Goal: Use online tool/utility: Utilize a website feature to perform a specific function

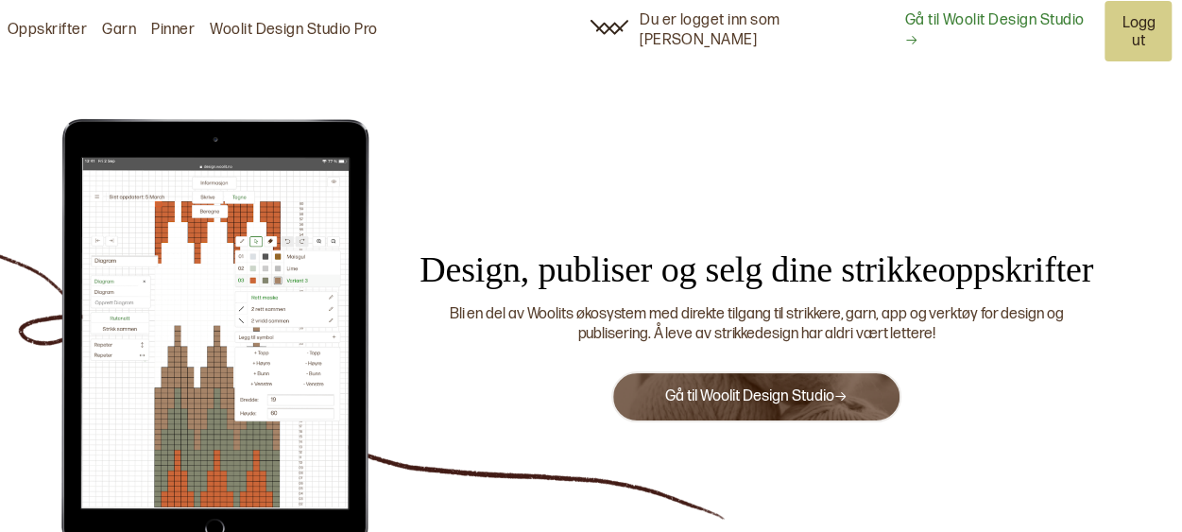
click at [735, 387] on link "Gå til Woolit Design Studio" at bounding box center [755, 396] width 183 height 18
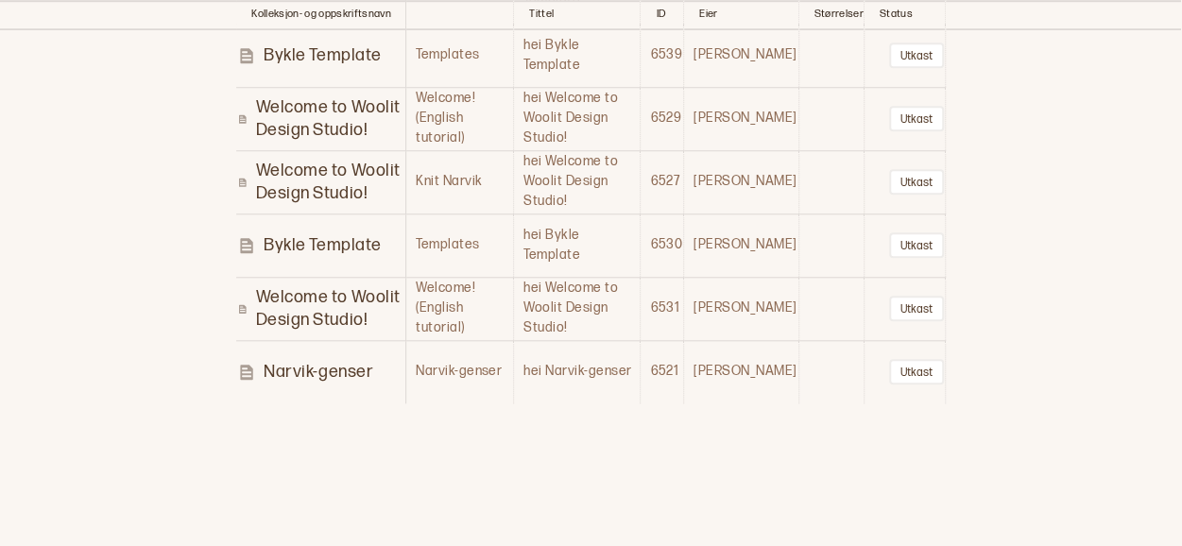
scroll to position [802, 0]
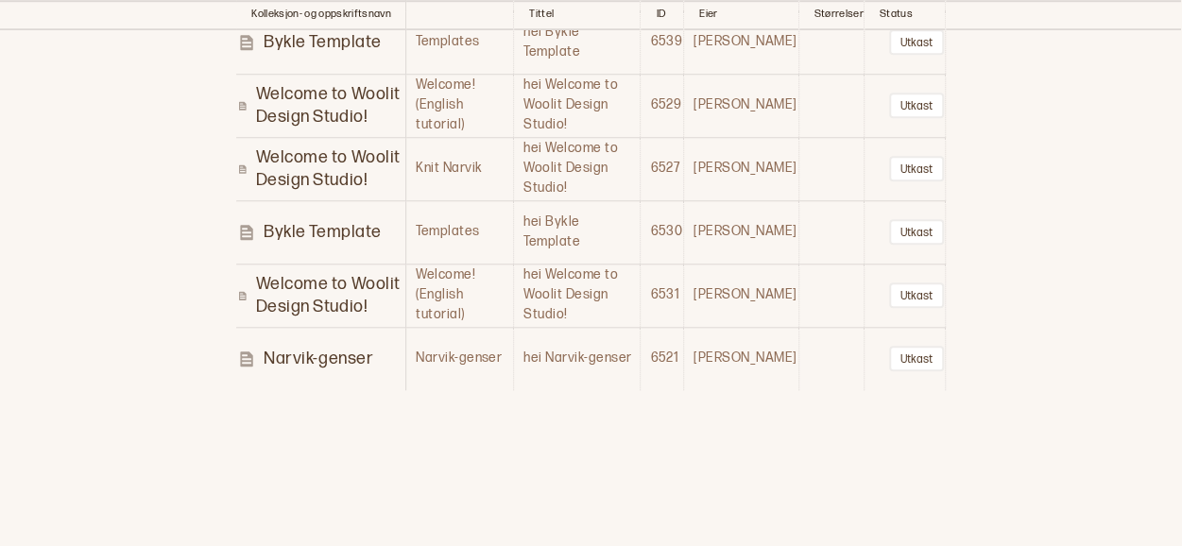
click at [314, 356] on p "Narvik-genser" at bounding box center [319, 359] width 110 height 22
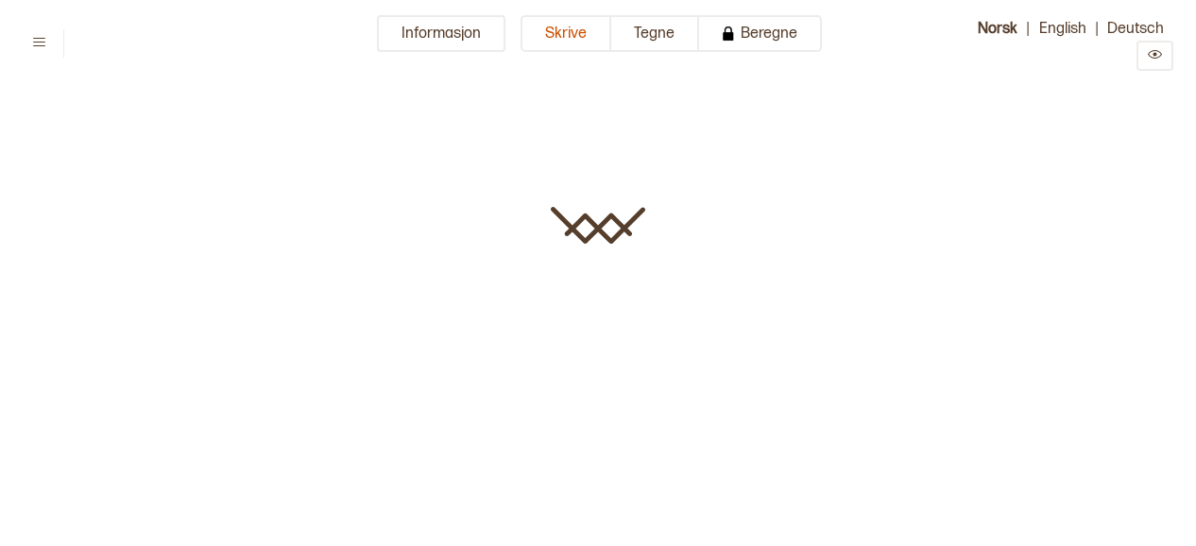
type input "**********"
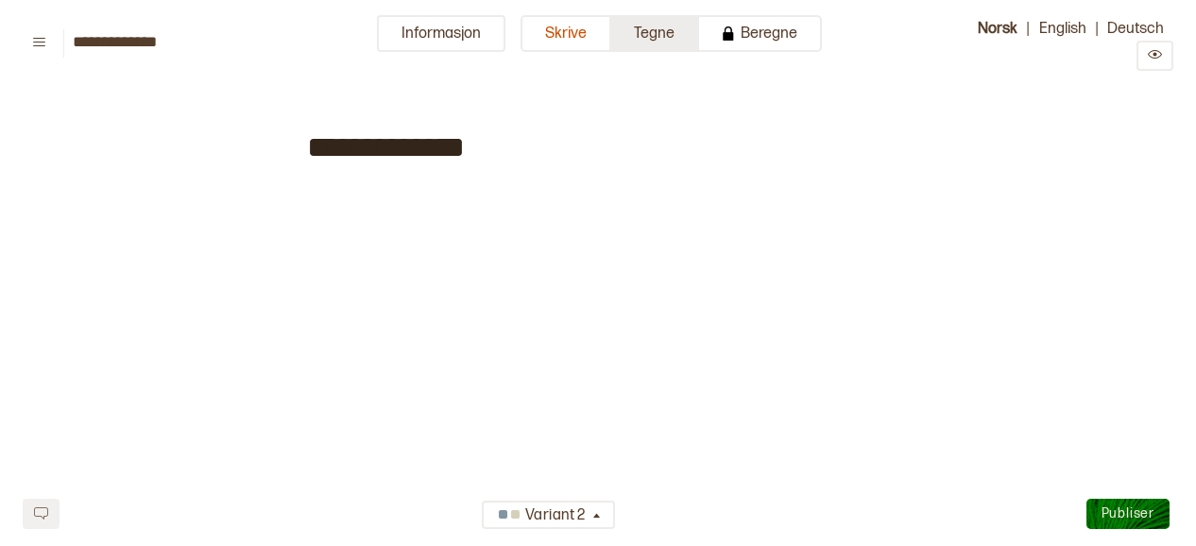
click at [678, 24] on button "Tegne" at bounding box center [655, 33] width 88 height 37
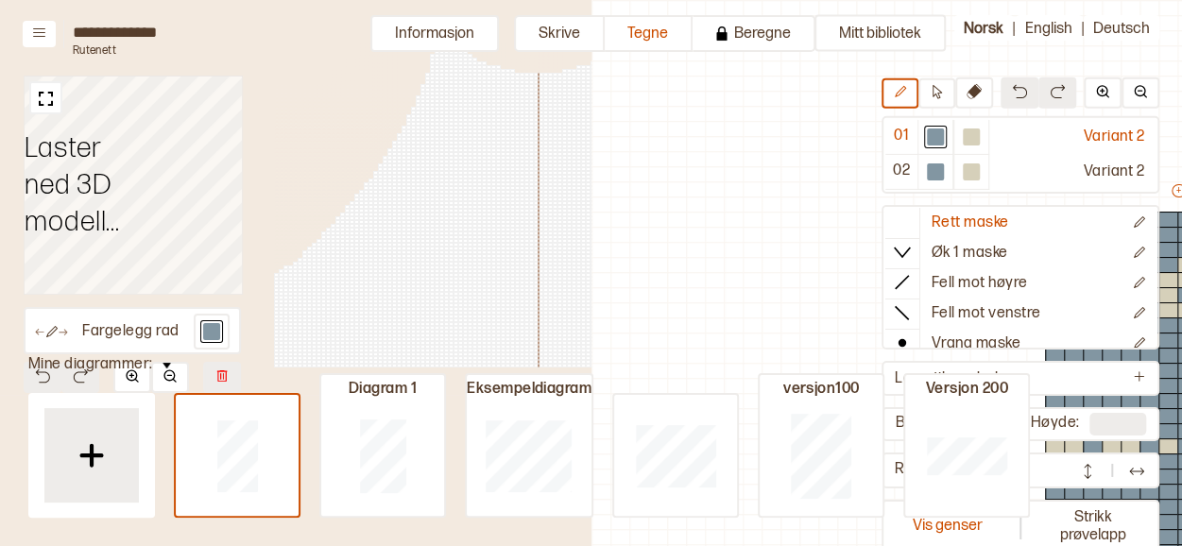
scroll to position [188, 505]
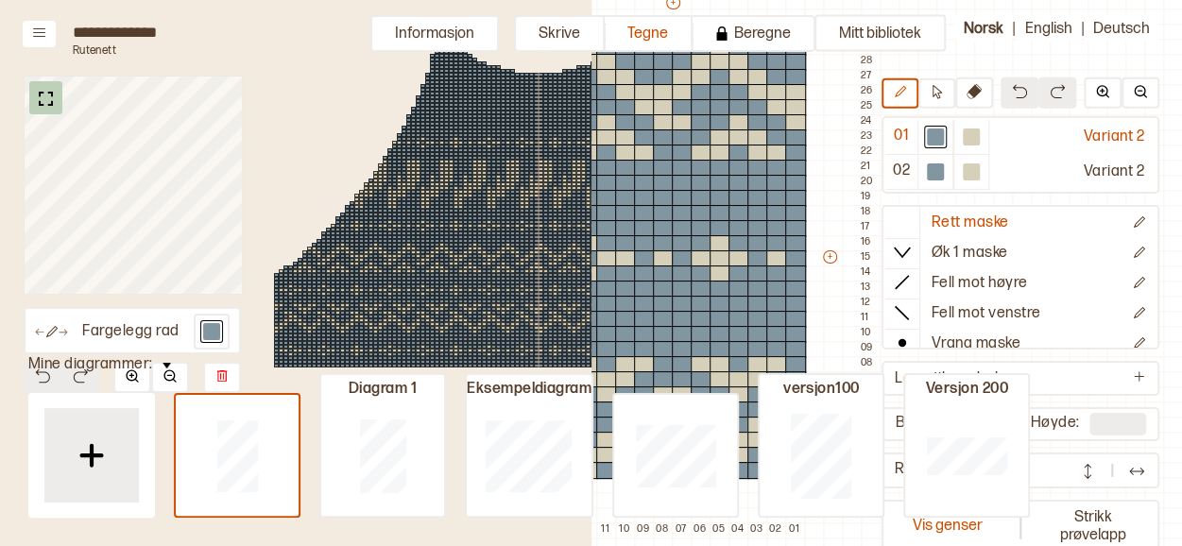
click at [48, 109] on img at bounding box center [46, 99] width 24 height 24
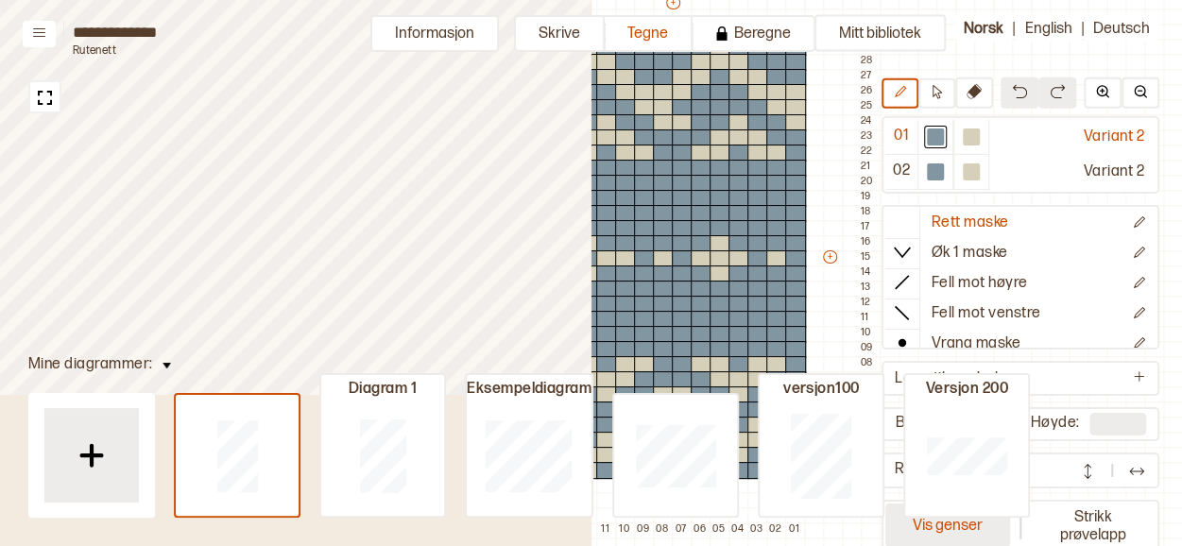
click at [922, 538] on button "Vis genser" at bounding box center [947, 524] width 125 height 43
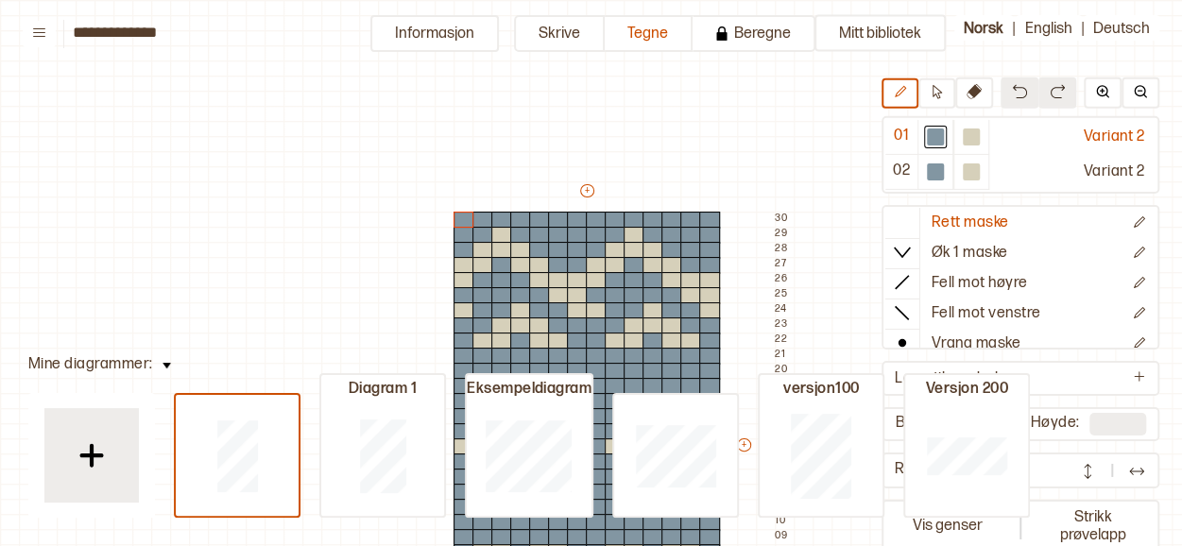
scroll to position [188, 21]
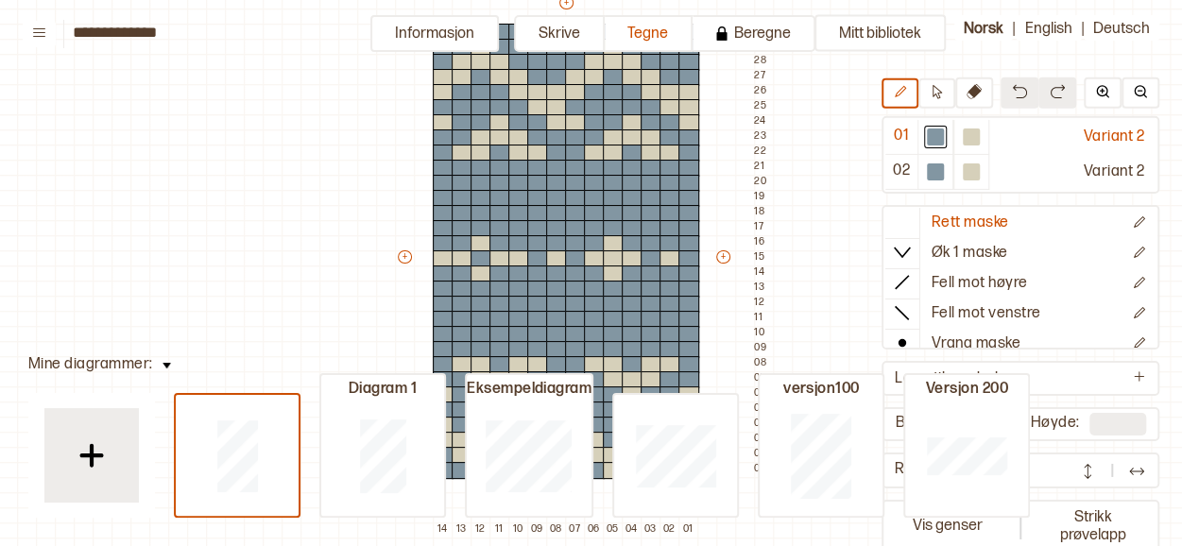
drag, startPoint x: 719, startPoint y: 206, endPoint x: 720, endPoint y: 136, distance: 69.9
click at [720, 136] on div "+ + + + 14 13 12 11 10 09 08 07 06 05 04 03 02 01 30 29 28 27 26 25 24 23 22 21…" at bounding box center [584, 265] width 378 height 544
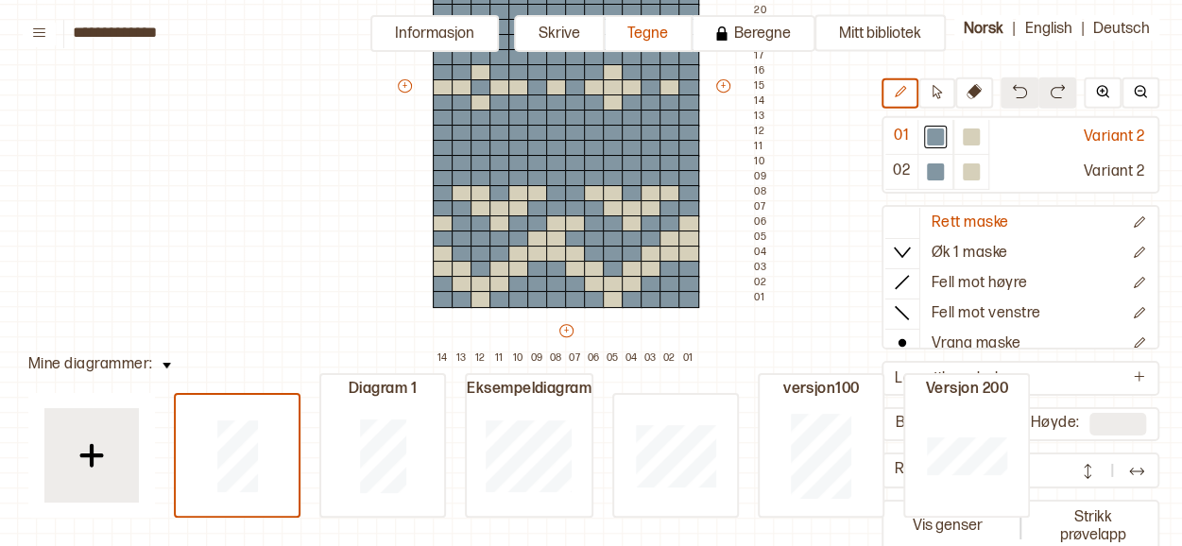
scroll to position [344, 21]
